Goal: Task Accomplishment & Management: Complete application form

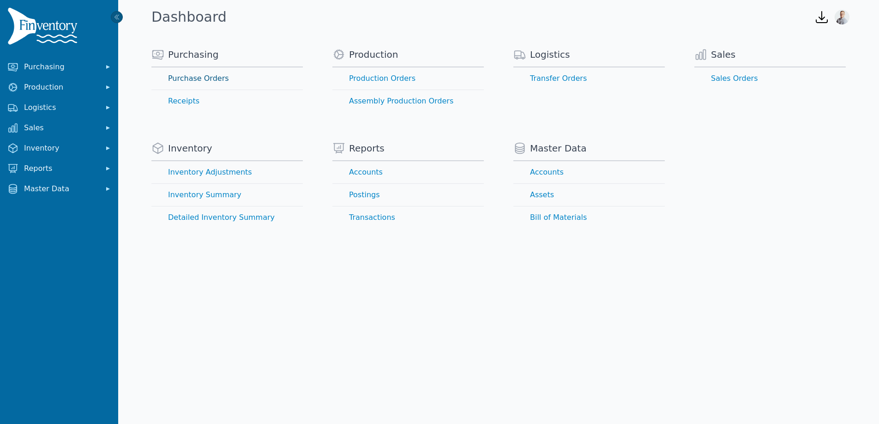
click at [191, 79] on link "Purchase Orders" at bounding box center [226, 78] width 151 height 22
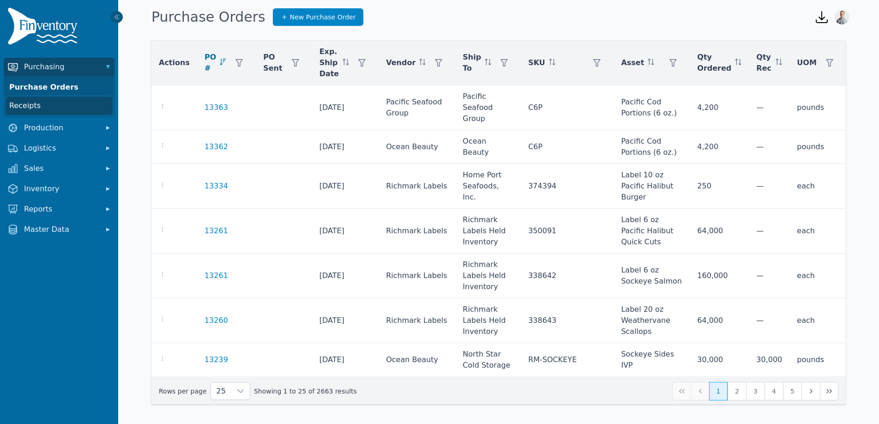
click at [26, 107] on link "Receipts" at bounding box center [59, 105] width 107 height 18
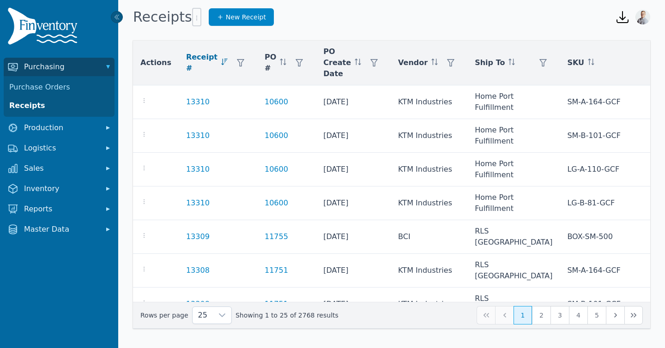
click at [65, 29] on img at bounding box center [44, 27] width 74 height 41
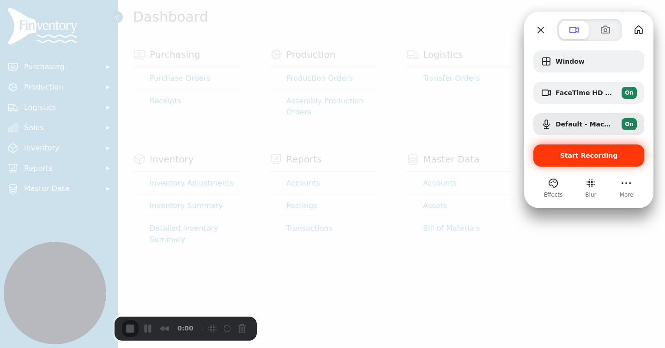
click at [559, 154] on span "Start Recording" at bounding box center [589, 155] width 96 height 7
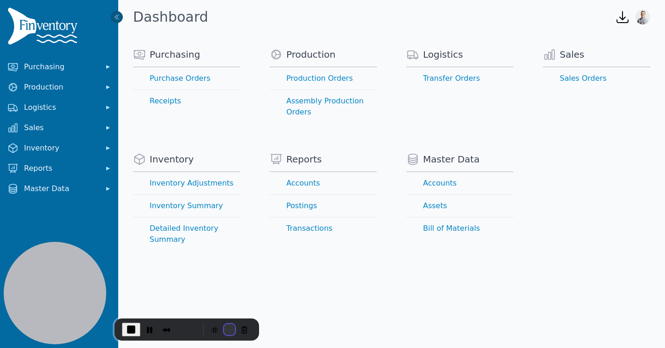
click at [224, 329] on button "Restart Recording" at bounding box center [229, 329] width 11 height 11
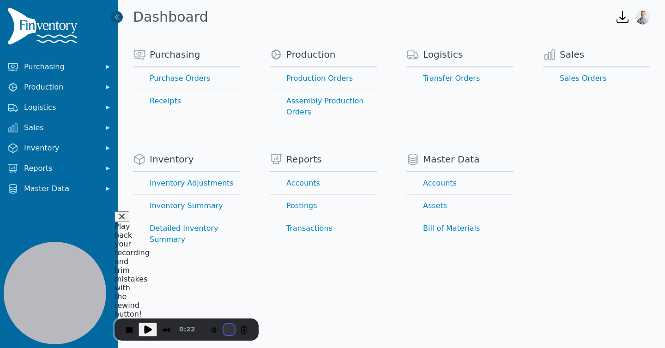
click at [224, 329] on div "Click to enable keyboard move mode. Play back your recording and trim mistakes …" at bounding box center [332, 174] width 665 height 348
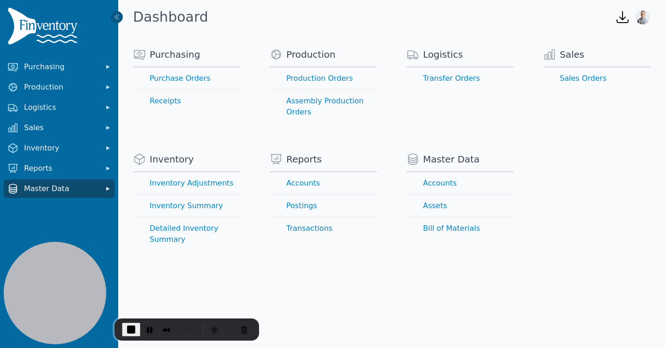
click at [51, 193] on span "Master Data" at bounding box center [61, 188] width 74 height 11
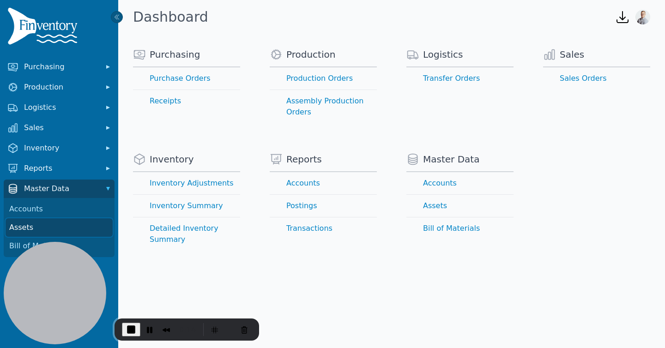
click at [23, 230] on link "Assets" at bounding box center [59, 227] width 107 height 18
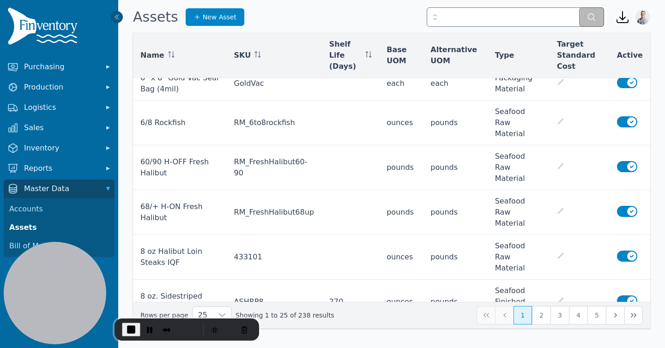
scroll to position [593, 0]
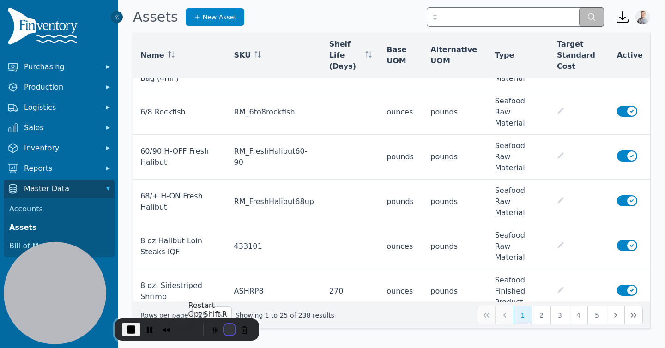
click at [228, 331] on button "Restart Recording" at bounding box center [229, 329] width 11 height 11
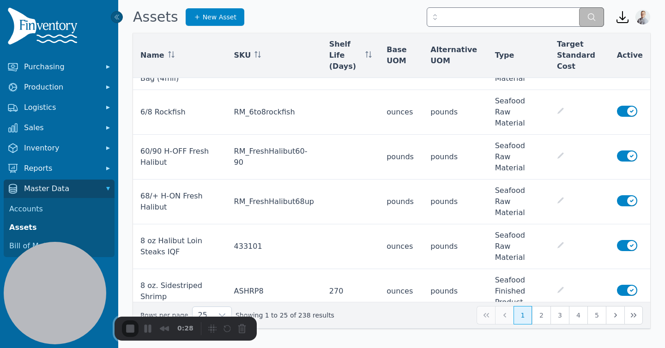
click at [60, 35] on img at bounding box center [44, 27] width 74 height 41
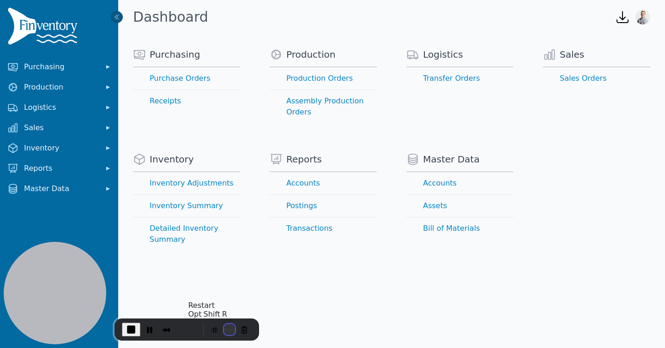
click at [224, 331] on button "Restart Recording" at bounding box center [229, 329] width 11 height 11
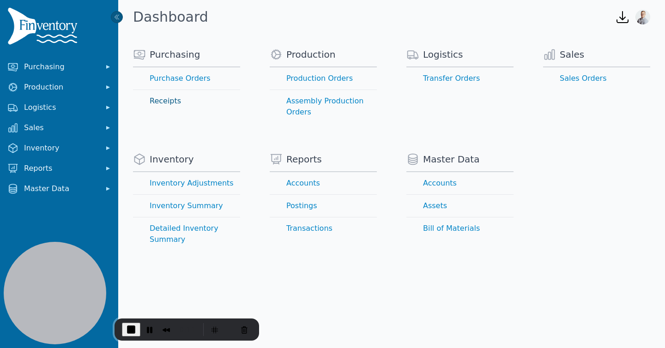
click at [160, 97] on link "Receipts" at bounding box center [186, 101] width 107 height 22
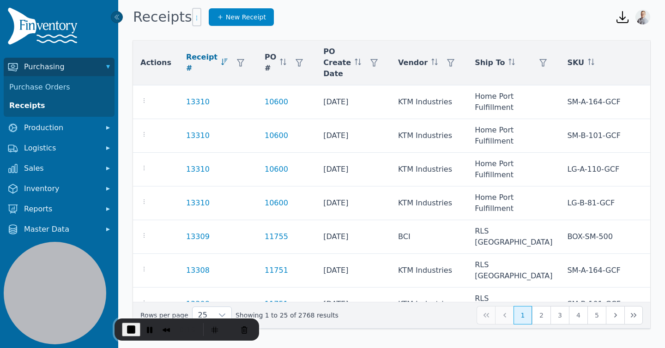
click at [193, 19] on icon "button" at bounding box center [196, 17] width 7 height 7
click at [355, 37] on div "Actions Receipt # PO # PO Create Date Vendor Ship To SKU Asset Best By Date Lot…" at bounding box center [391, 187] width 547 height 314
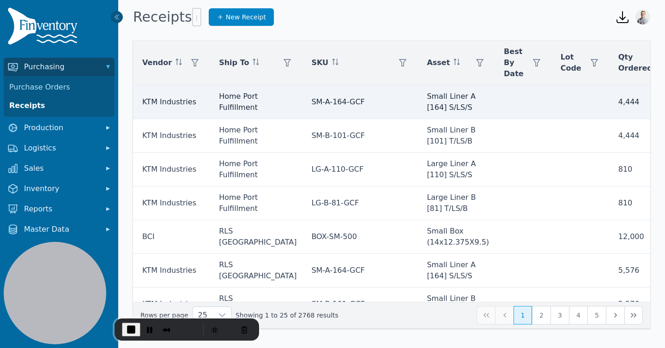
scroll to position [0, 301]
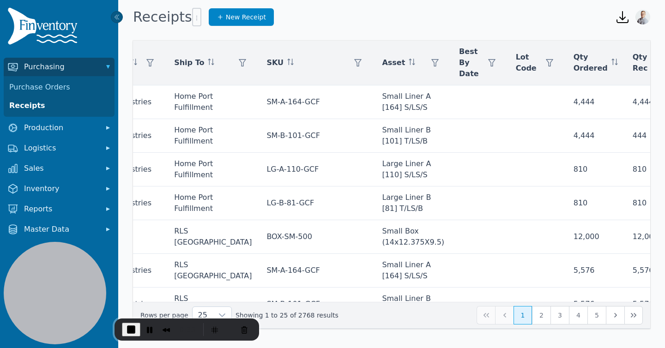
click at [546, 115] on button "Clear" at bounding box center [551, 113] width 27 height 16
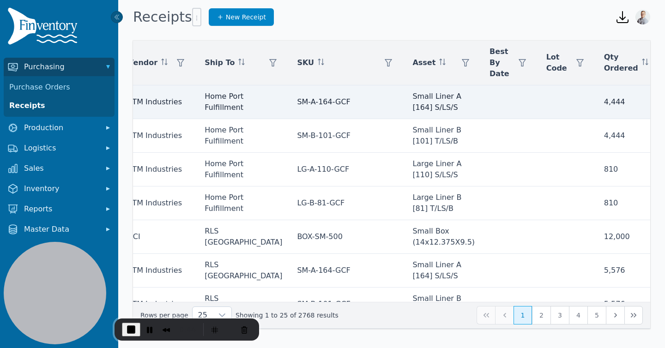
scroll to position [0, 301]
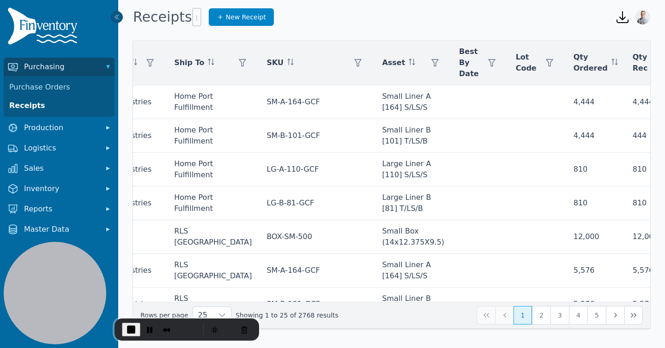
click at [56, 42] on img at bounding box center [44, 27] width 74 height 41
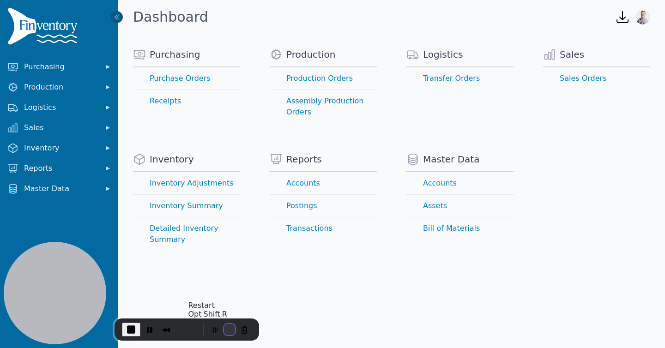
click at [225, 328] on button "Restart Recording" at bounding box center [229, 329] width 11 height 11
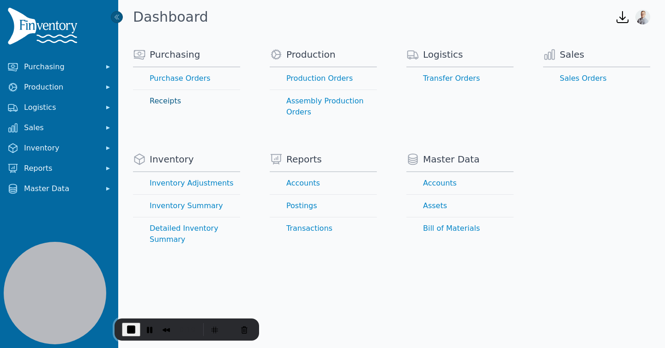
click at [169, 101] on link "Receipts" at bounding box center [186, 101] width 107 height 22
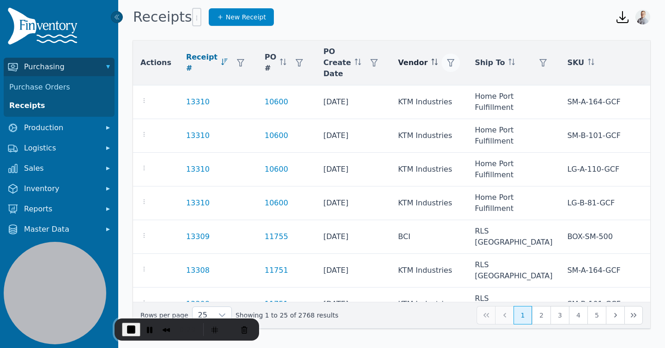
click at [447, 64] on icon "button" at bounding box center [450, 62] width 7 height 7
click at [429, 85] on div "Any" at bounding box center [467, 87] width 79 height 18
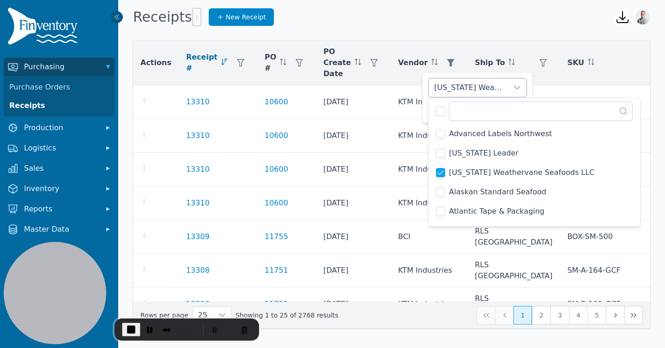
click at [447, 84] on div "[US_STATE] Weathervane Seafoods LLC" at bounding box center [467, 87] width 79 height 18
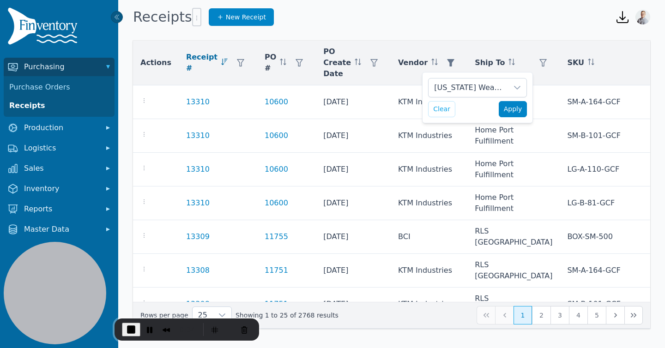
click at [515, 110] on span "Apply" at bounding box center [513, 109] width 18 height 10
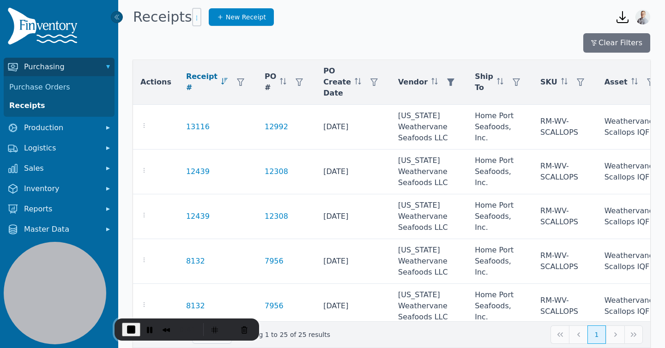
click at [193, 18] on icon "button" at bounding box center [196, 17] width 7 height 7
click at [217, 39] on span "Export .csv" at bounding box center [218, 36] width 53 height 7
click at [225, 328] on button "Restart Recording" at bounding box center [227, 328] width 11 height 11
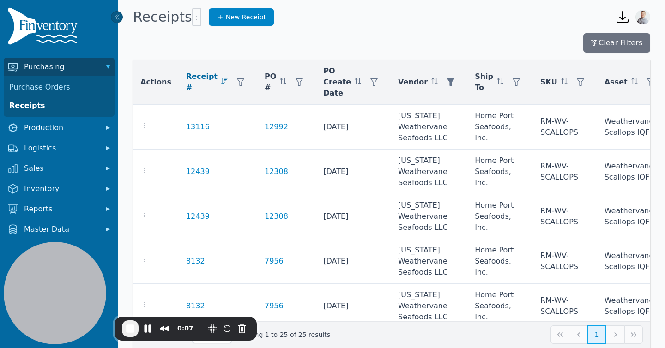
click at [45, 39] on img at bounding box center [44, 27] width 74 height 41
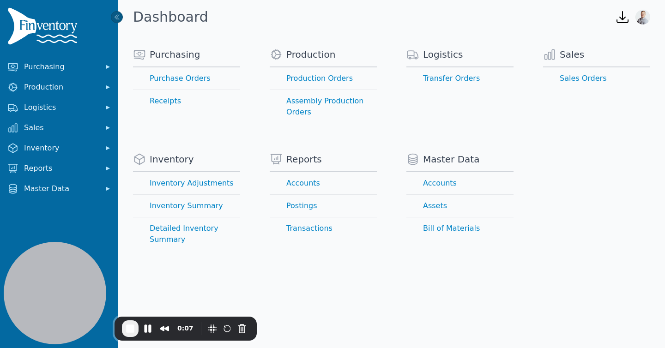
click at [45, 39] on img at bounding box center [44, 27] width 74 height 41
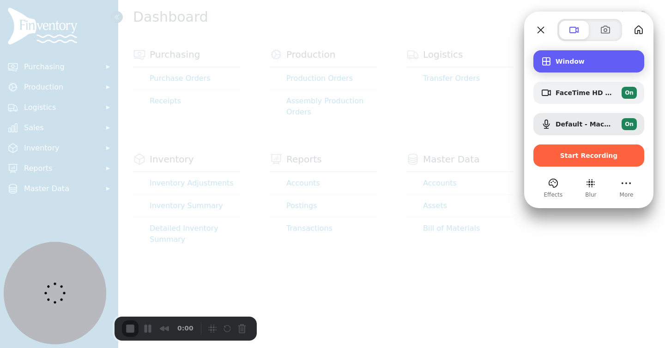
click at [574, 63] on span "Window" at bounding box center [595, 61] width 81 height 7
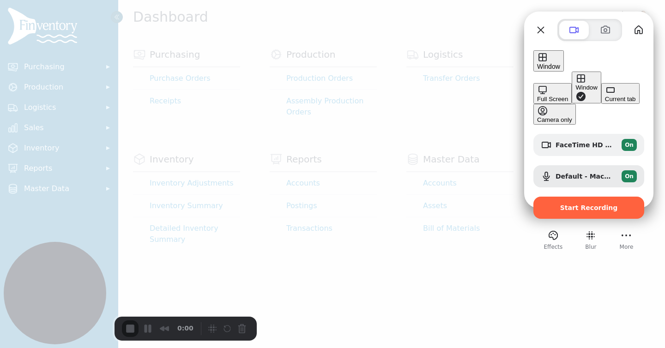
click at [533, 83] on button "Full Screen" at bounding box center [552, 93] width 38 height 21
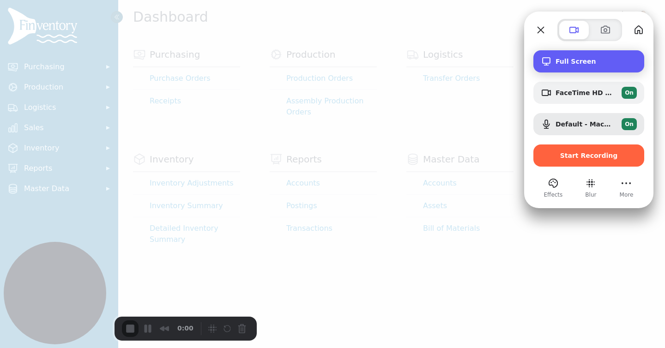
click at [570, 67] on div "Full Screen" at bounding box center [588, 61] width 111 height 22
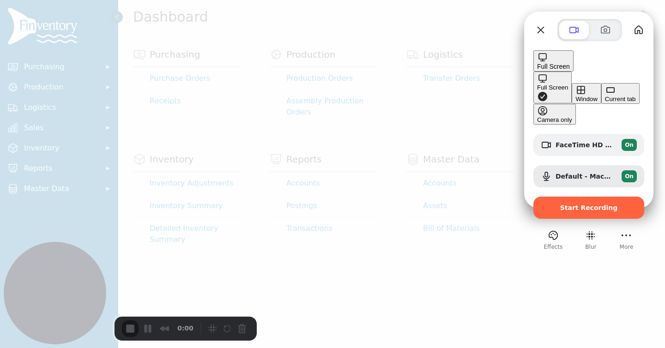
click at [572, 83] on button "Window" at bounding box center [586, 93] width 29 height 21
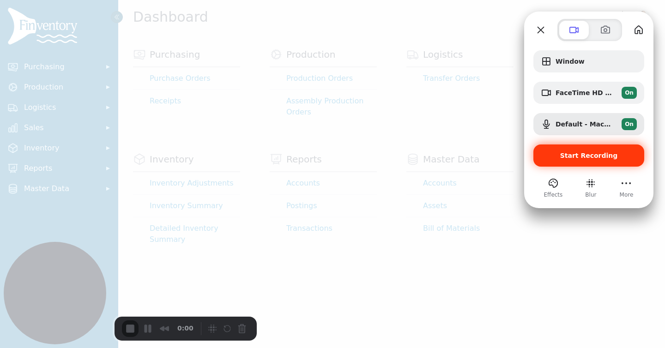
click at [567, 153] on span "Start Recording" at bounding box center [589, 155] width 58 height 7
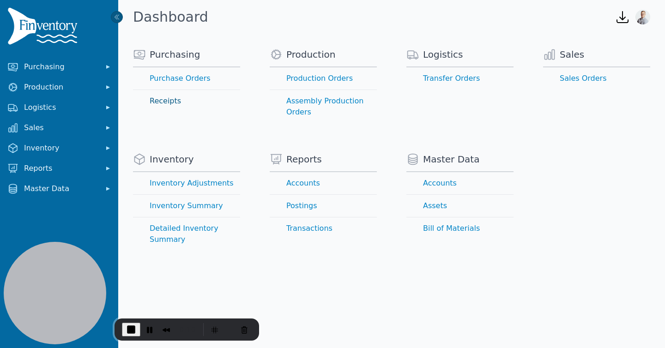
click at [175, 102] on link "Receipts" at bounding box center [186, 101] width 107 height 22
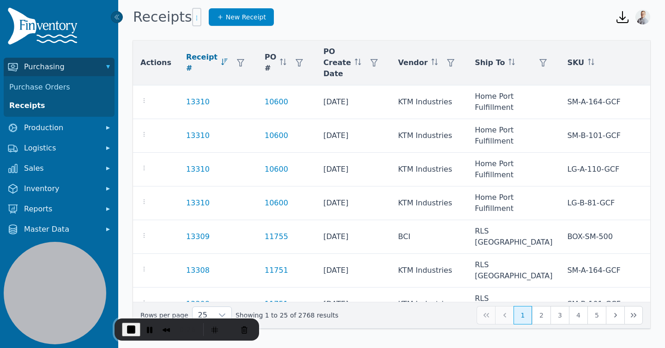
click at [193, 20] on icon "button" at bounding box center [196, 17] width 7 height 7
click at [362, 27] on div "Receipts New Receipt" at bounding box center [368, 17] width 471 height 25
click at [447, 61] on icon "button" at bounding box center [450, 62] width 7 height 7
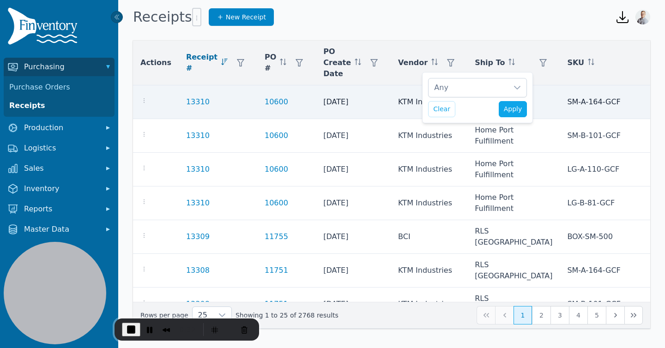
scroll to position [9, 6]
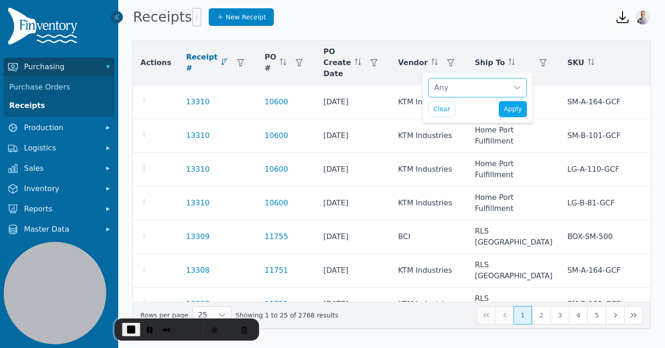
click at [443, 89] on div "Any" at bounding box center [467, 87] width 79 height 18
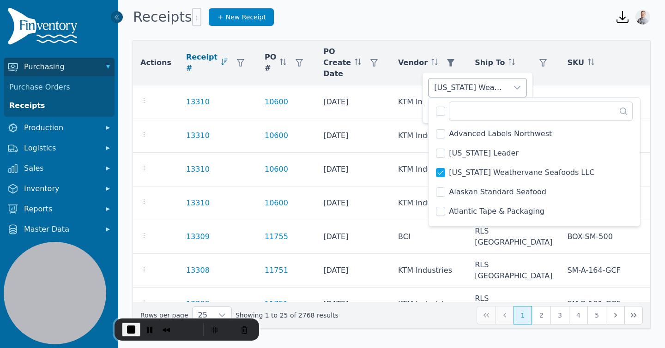
click at [457, 87] on div "[US_STATE] Weathervane Seafoods LLC" at bounding box center [467, 87] width 79 height 18
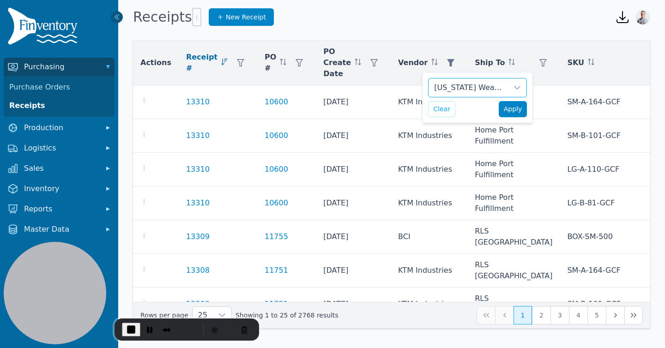
click at [509, 107] on span "Apply" at bounding box center [513, 109] width 18 height 10
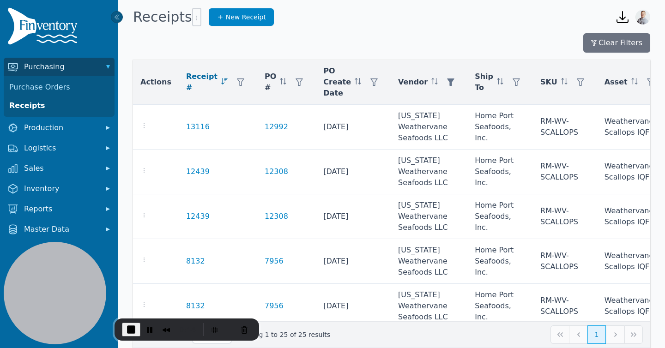
click at [192, 16] on div at bounding box center [196, 17] width 9 height 18
click at [193, 17] on icon "button" at bounding box center [196, 17] width 7 height 7
click at [205, 37] on icon at bounding box center [199, 37] width 15 height 15
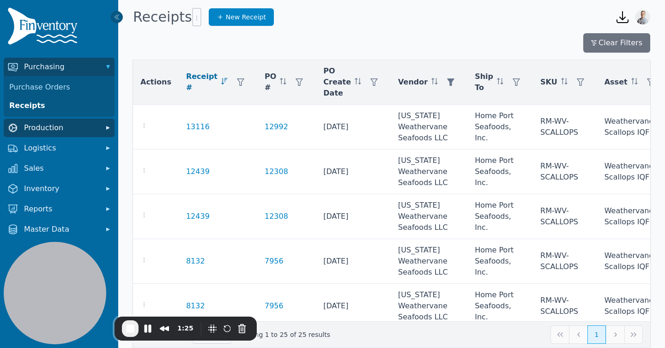
click at [34, 128] on span "Production" at bounding box center [61, 127] width 74 height 11
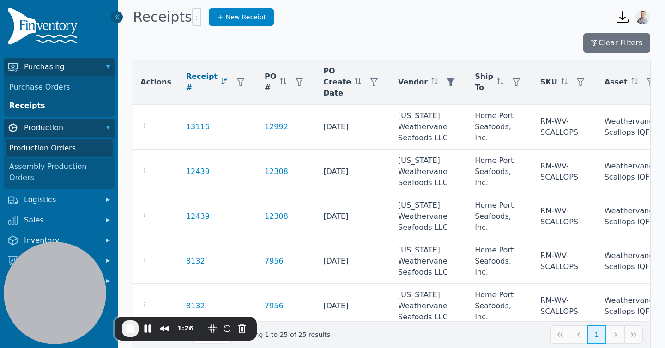
click at [43, 151] on link "Production Orders" at bounding box center [59, 148] width 107 height 18
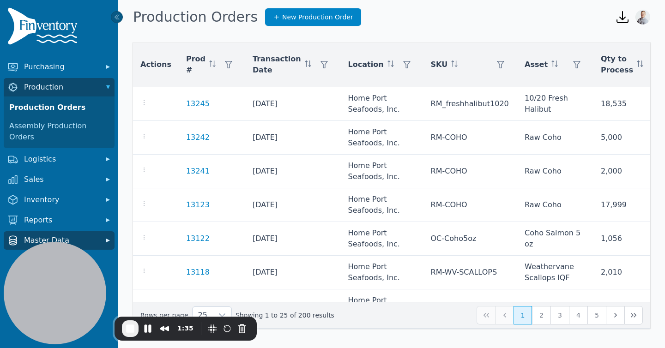
click at [48, 235] on span "Master Data" at bounding box center [61, 240] width 74 height 11
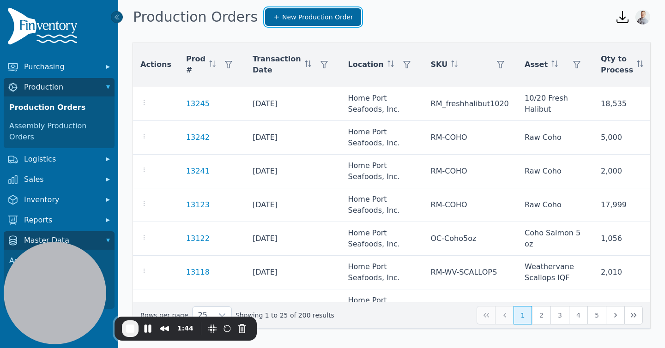
click at [294, 22] on link "New Production Order" at bounding box center [313, 17] width 96 height 18
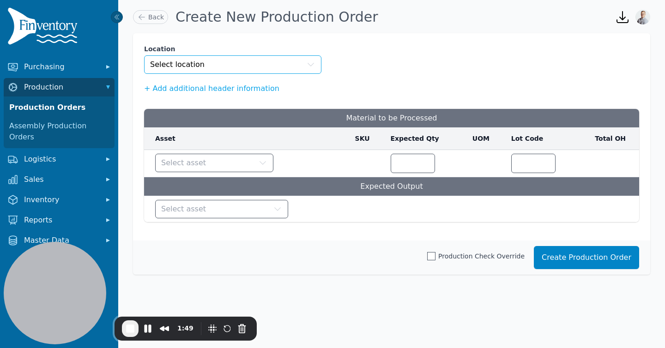
click at [283, 66] on button "Select location" at bounding box center [232, 64] width 177 height 18
click at [187, 161] on span "Select asset" at bounding box center [183, 162] width 45 height 11
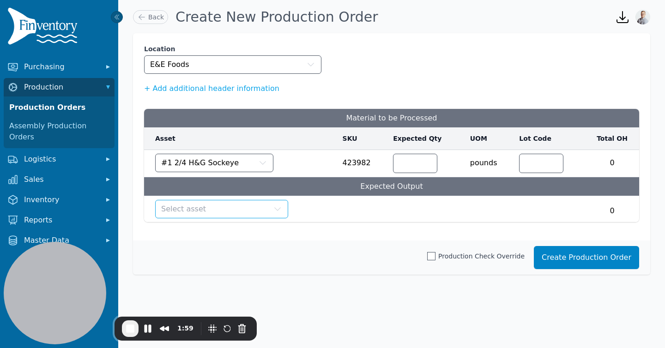
click at [198, 211] on span "Select asset" at bounding box center [183, 209] width 45 height 11
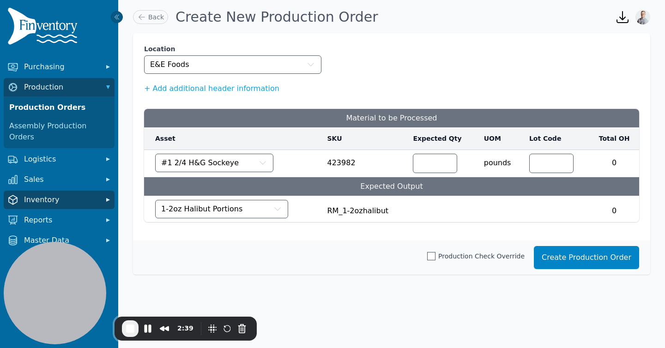
click at [53, 194] on span "Inventory" at bounding box center [61, 199] width 74 height 11
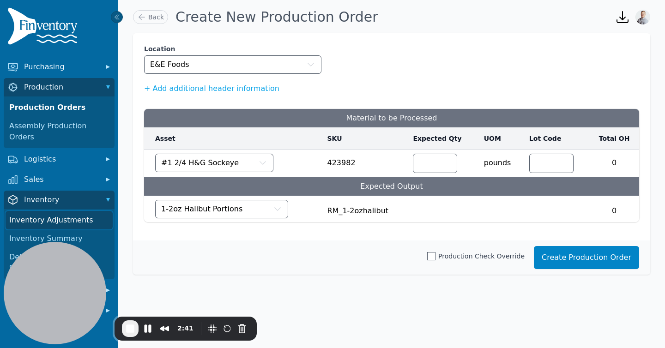
click at [49, 211] on link "Inventory Adjustments" at bounding box center [59, 220] width 107 height 18
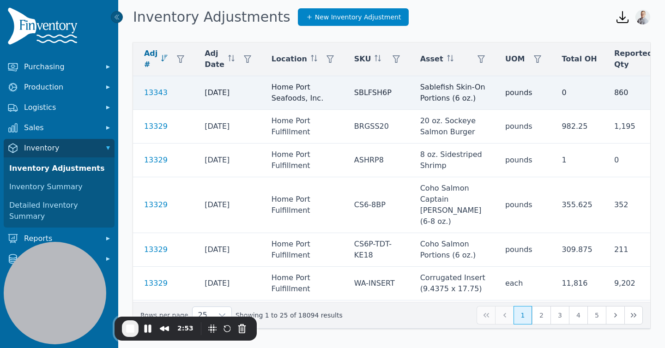
scroll to position [0, 128]
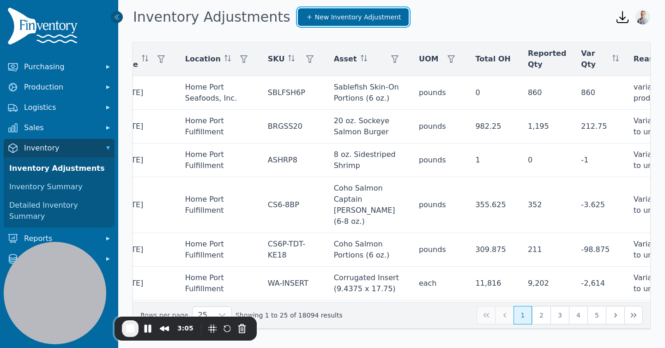
click at [315, 18] on span "New Inventory Adjustment" at bounding box center [358, 16] width 86 height 9
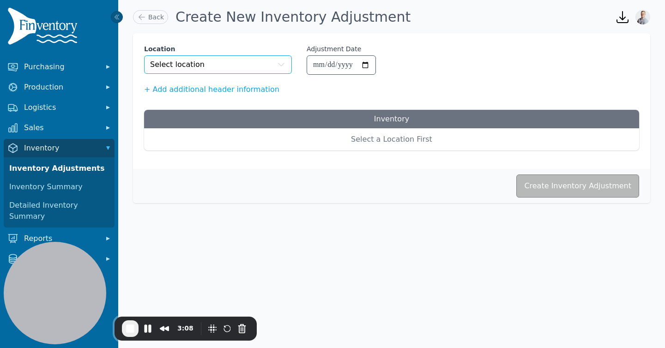
click at [233, 63] on button "Select location" at bounding box center [218, 64] width 148 height 18
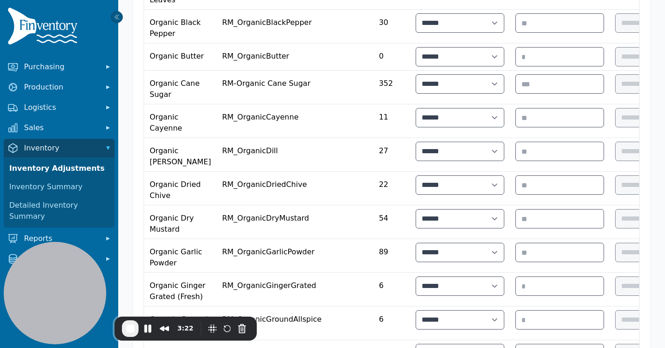
scroll to position [660, 0]
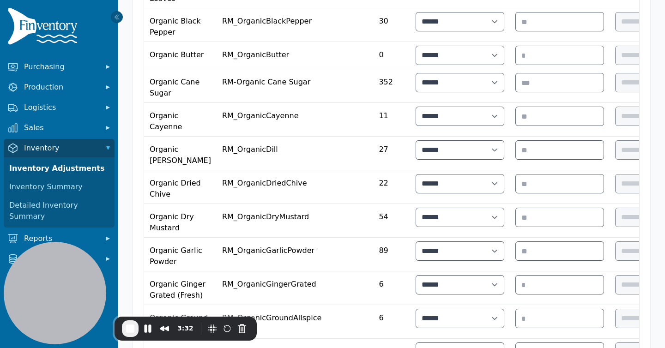
select select "*"
drag, startPoint x: 505, startPoint y: 80, endPoint x: 418, endPoint y: 76, distance: 86.9
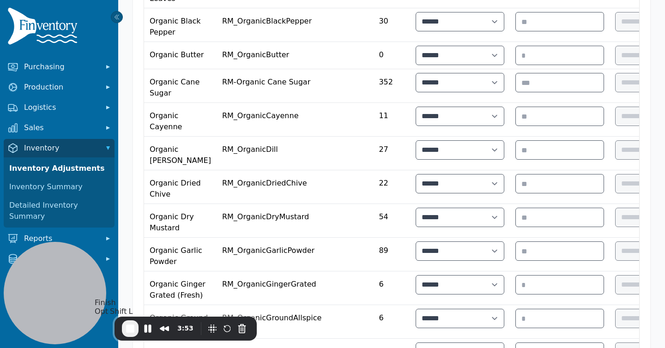
click at [130, 332] on span "End Recording" at bounding box center [130, 328] width 11 height 11
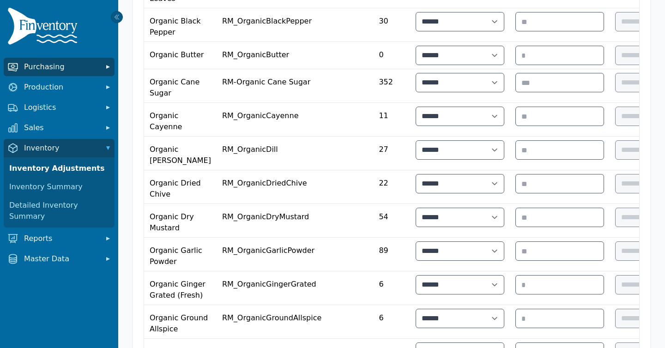
click at [48, 66] on span "Purchasing" at bounding box center [61, 66] width 74 height 11
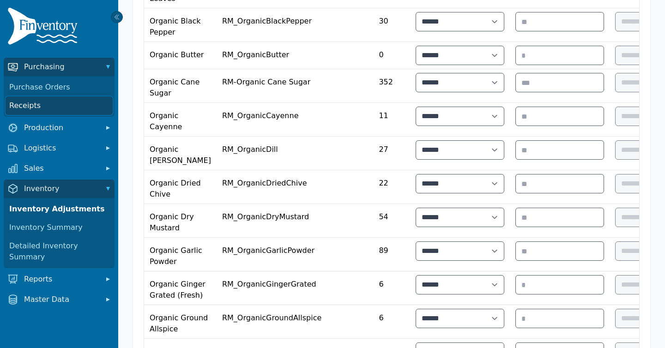
click at [31, 102] on link "Receipts" at bounding box center [59, 105] width 107 height 18
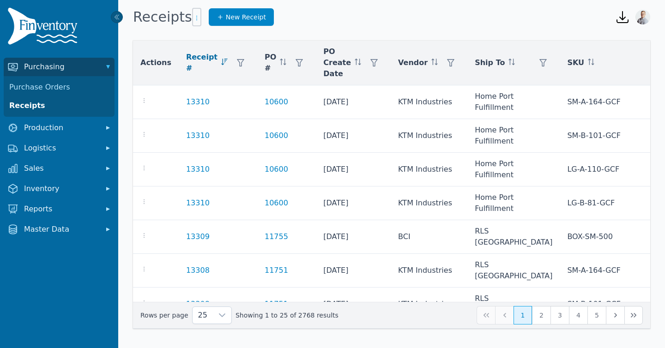
click at [193, 15] on icon "button" at bounding box center [196, 17] width 7 height 7
